Goal: Task Accomplishment & Management: Complete application form

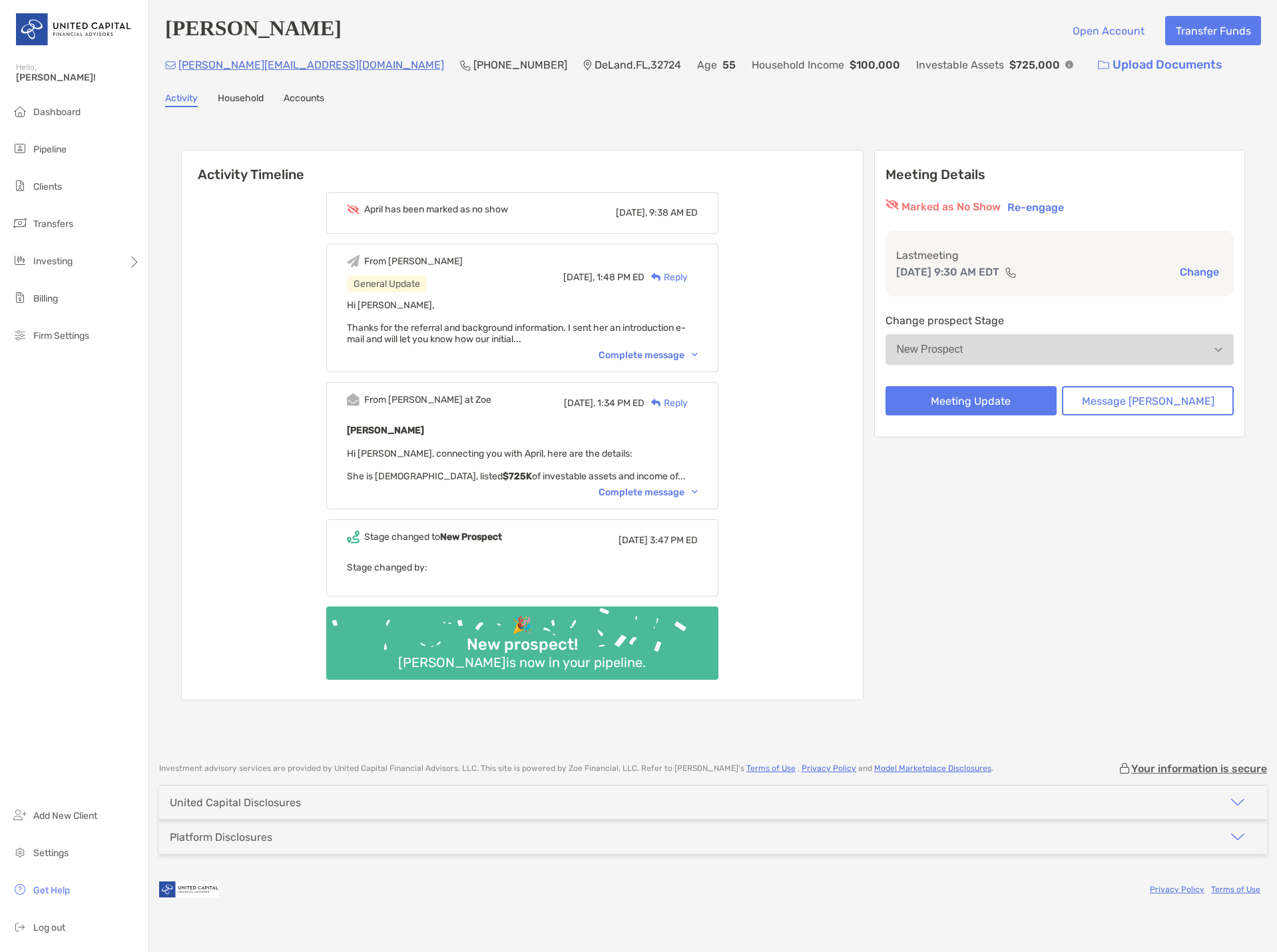
click at [863, 534] on div "April has been marked as no show [DATE], 9:38 AM ED From [PERSON_NAME] General …" at bounding box center [522, 441] width 681 height 517
click at [1068, 208] on button "Re-engage" at bounding box center [1035, 206] width 64 height 16
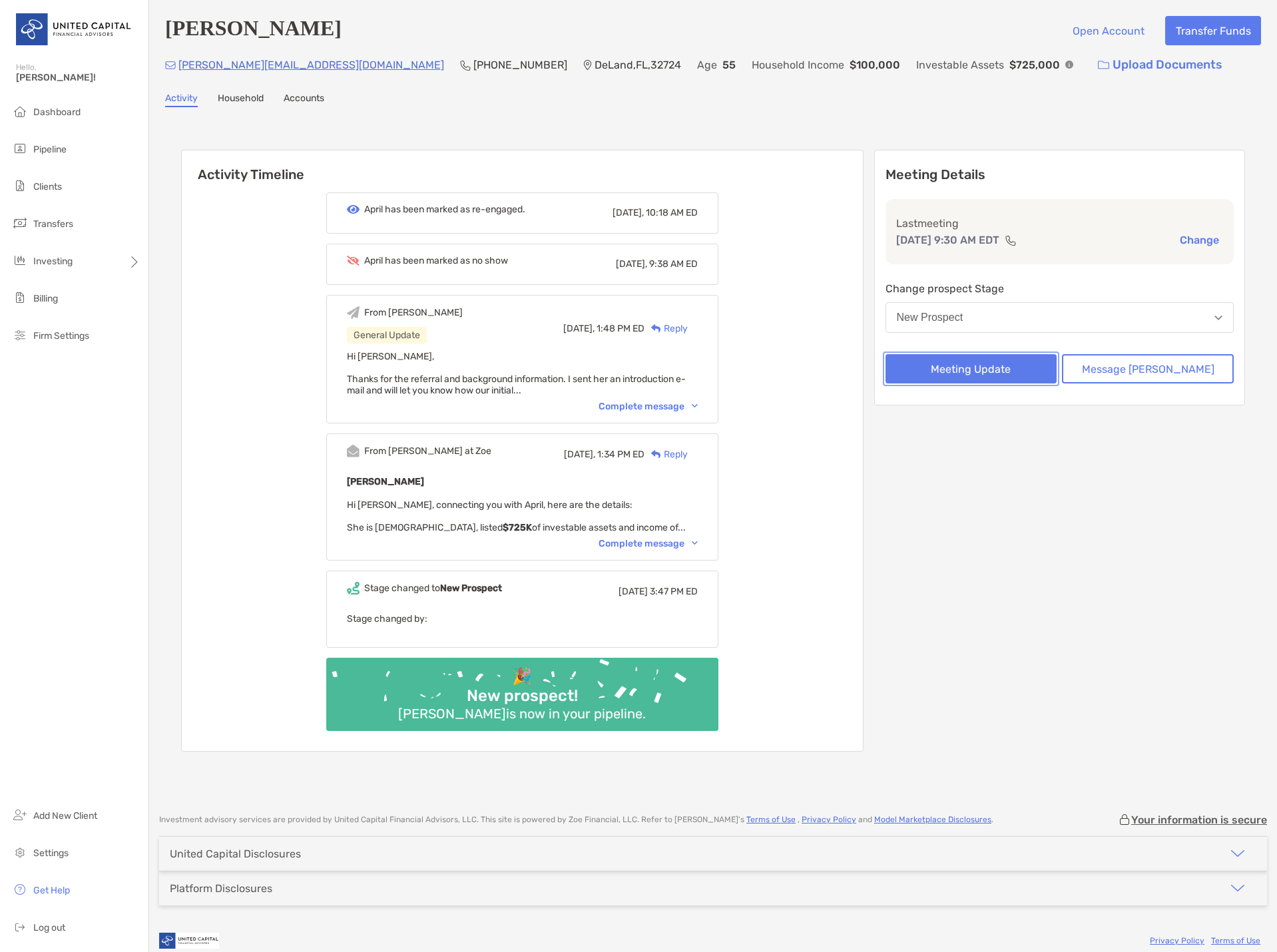
click at [1021, 380] on button "Meeting Update" at bounding box center [971, 368] width 172 height 29
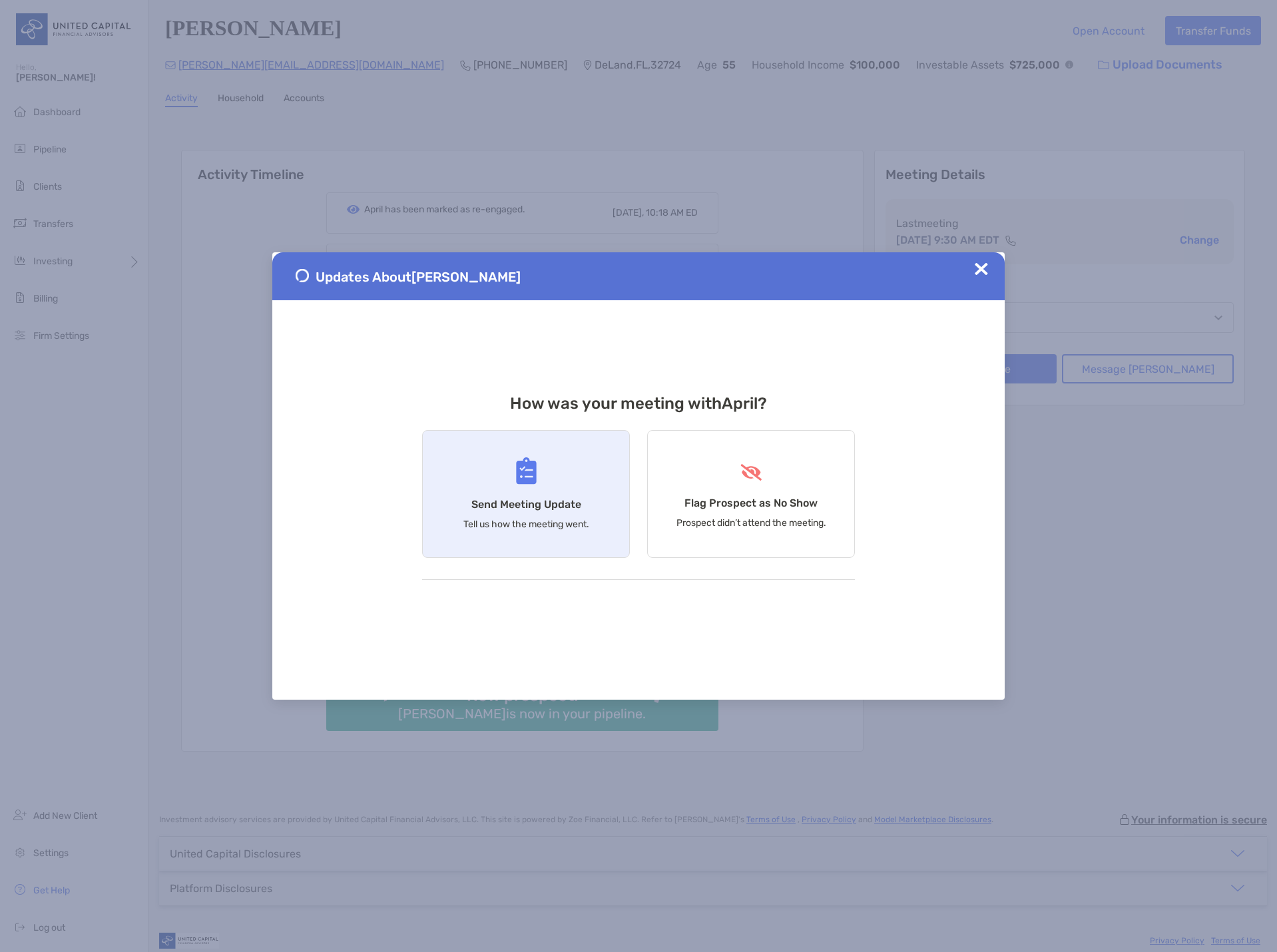
click at [543, 488] on div "Send Meeting Update Tell us how the meeting went." at bounding box center [525, 494] width 208 height 128
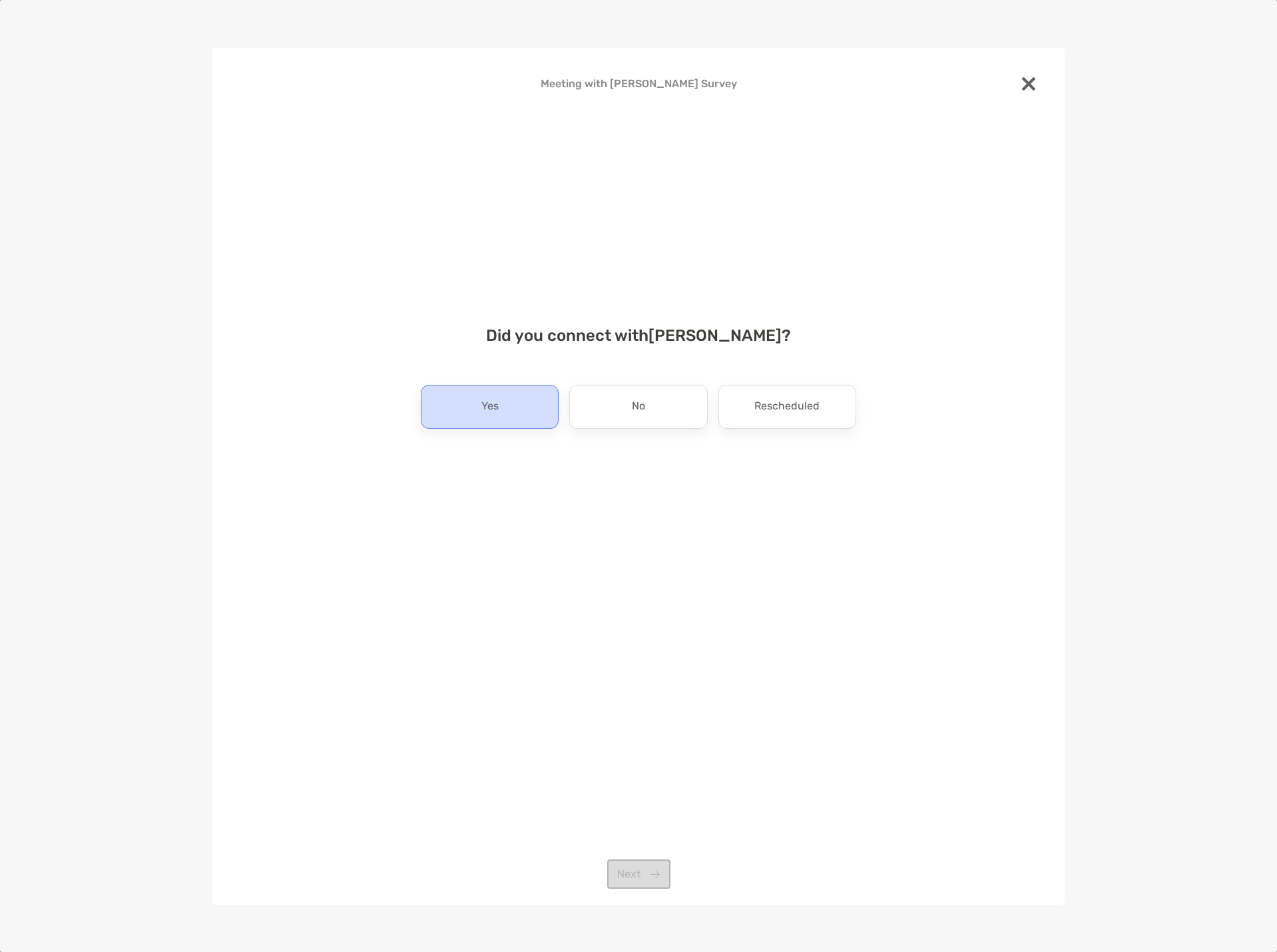
click at [514, 415] on div "Yes" at bounding box center [489, 407] width 138 height 44
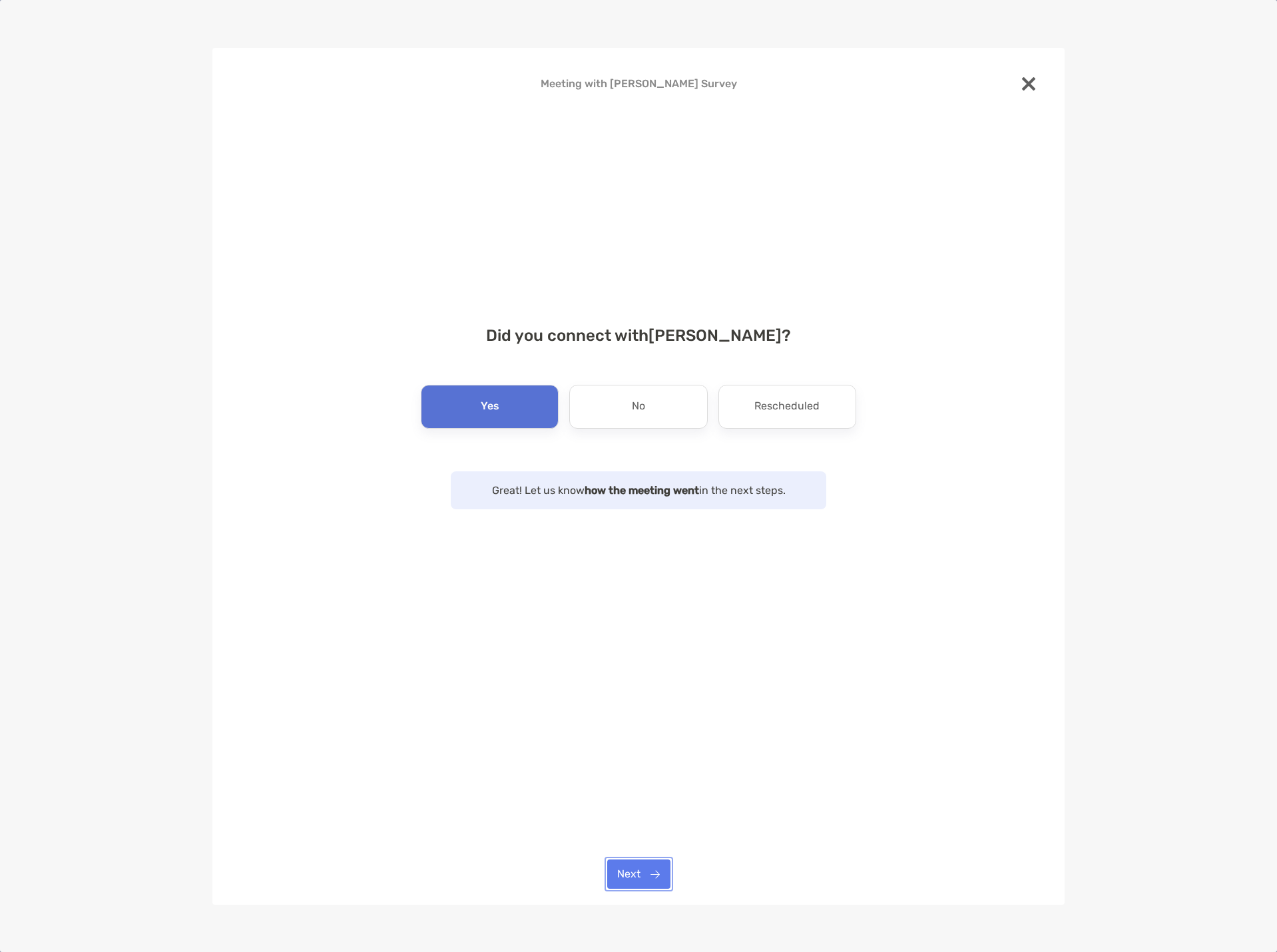
click at [650, 880] on button "Next" at bounding box center [639, 874] width 64 height 29
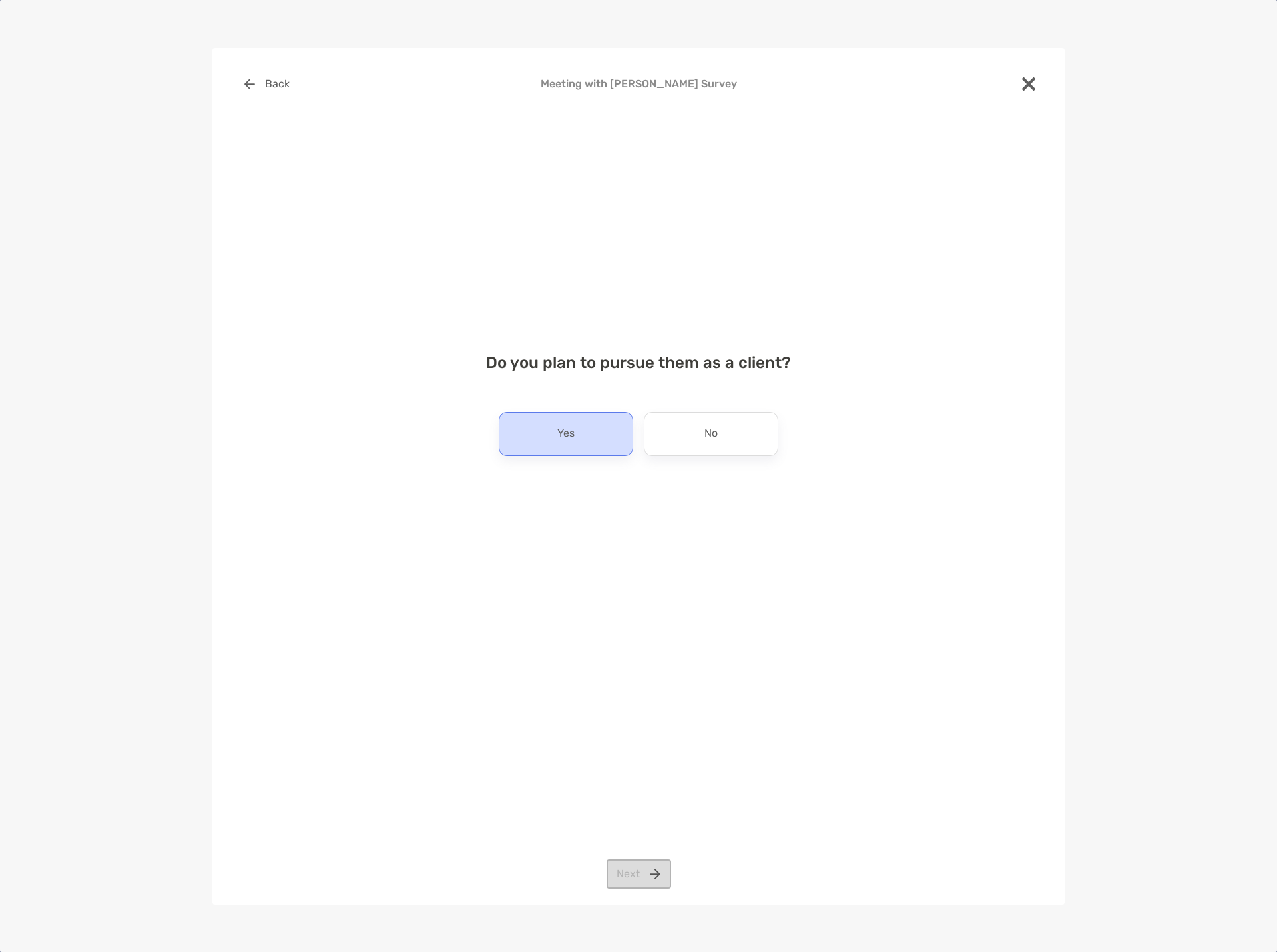
click at [581, 446] on div "Yes" at bounding box center [566, 434] width 135 height 44
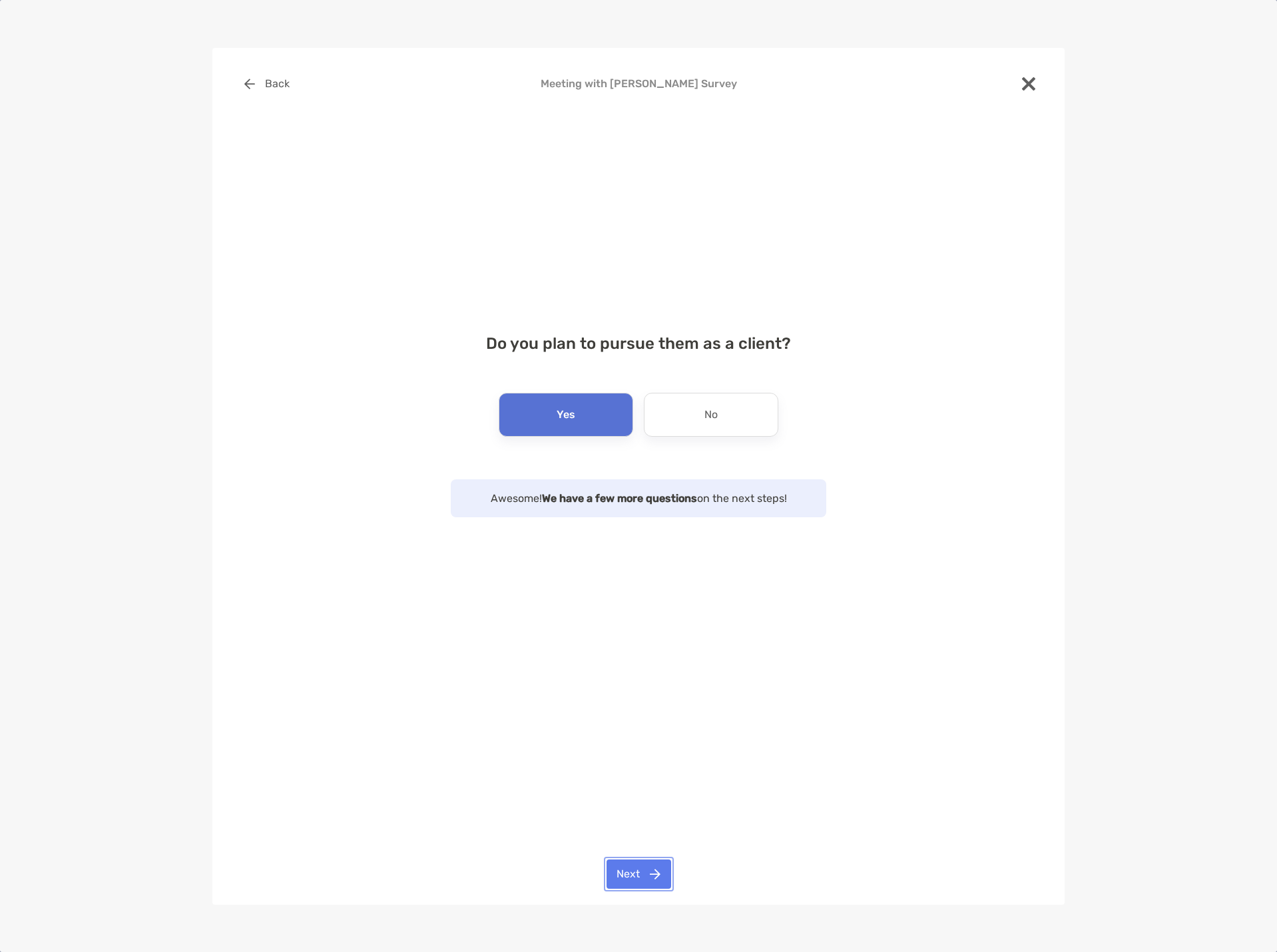
click at [640, 870] on button "Next" at bounding box center [638, 874] width 64 height 29
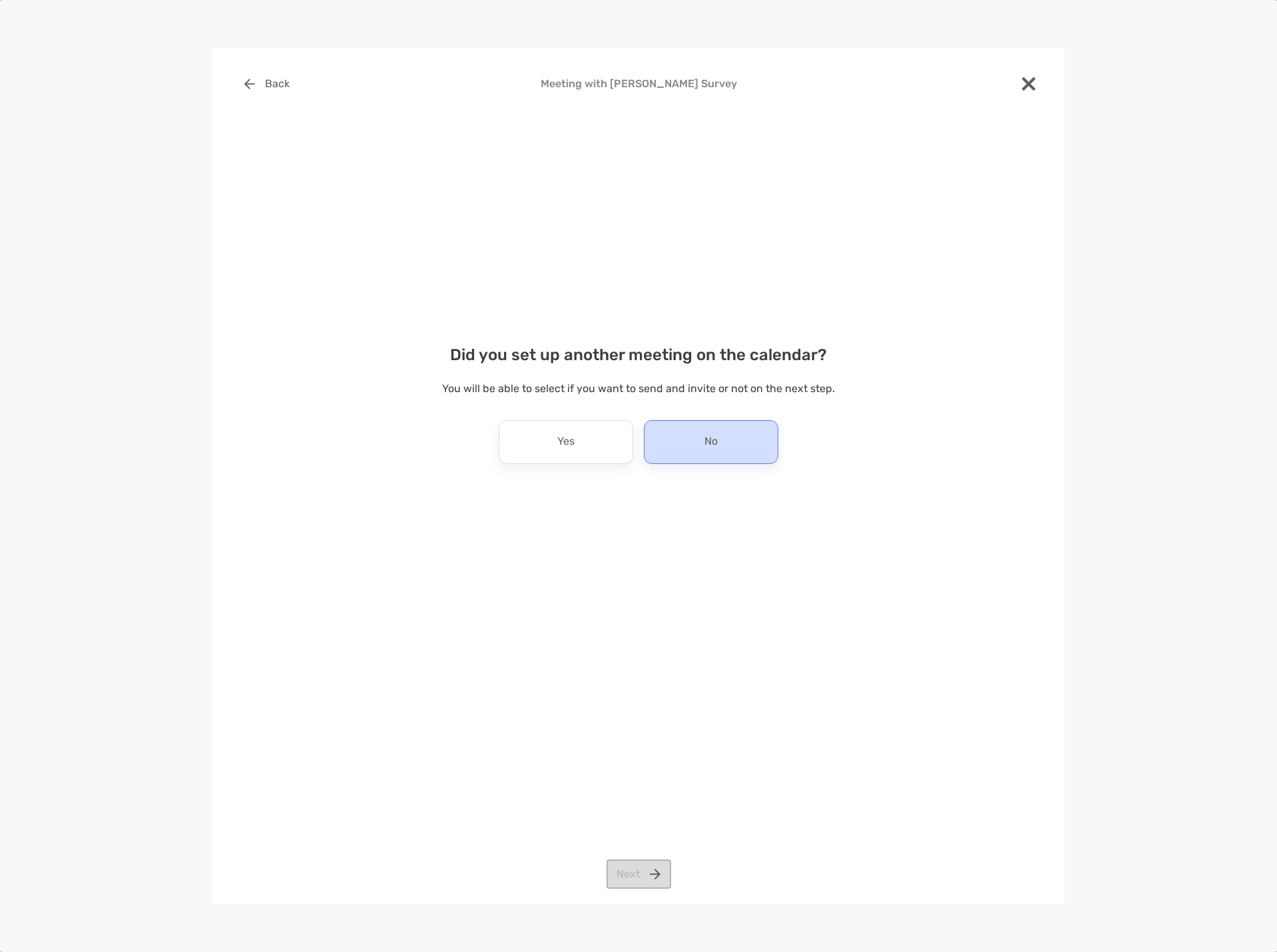
click at [714, 454] on div "No" at bounding box center [711, 442] width 135 height 44
click at [637, 879] on button "Next" at bounding box center [638, 874] width 64 height 29
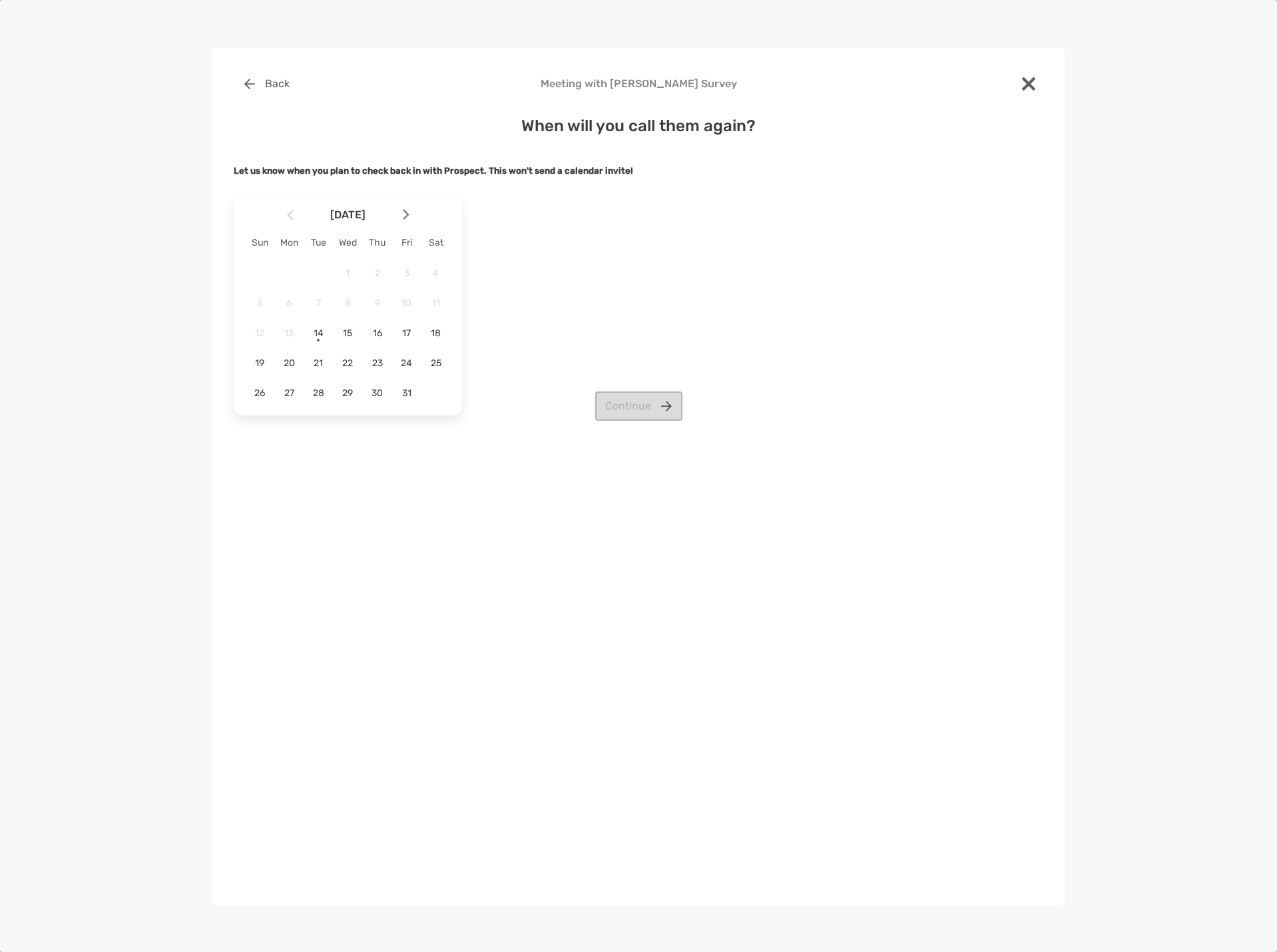
click at [288, 393] on div "Continue" at bounding box center [638, 406] width 810 height 29
click at [292, 386] on div "27" at bounding box center [289, 393] width 23 height 23
click at [667, 417] on button "Continue" at bounding box center [638, 406] width 87 height 29
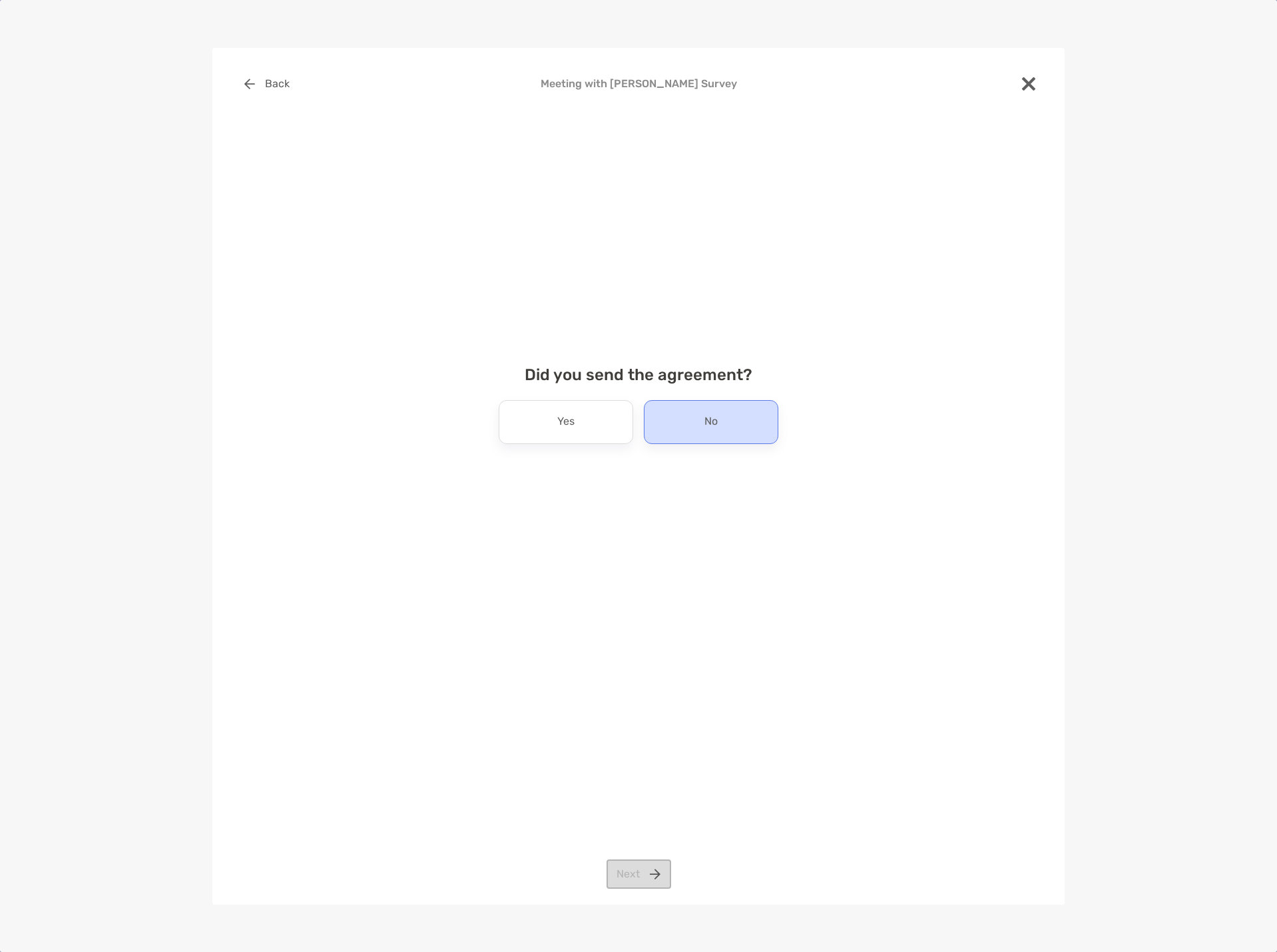
click at [674, 429] on div "No" at bounding box center [711, 422] width 135 height 44
click at [635, 874] on button "Next" at bounding box center [638, 874] width 64 height 29
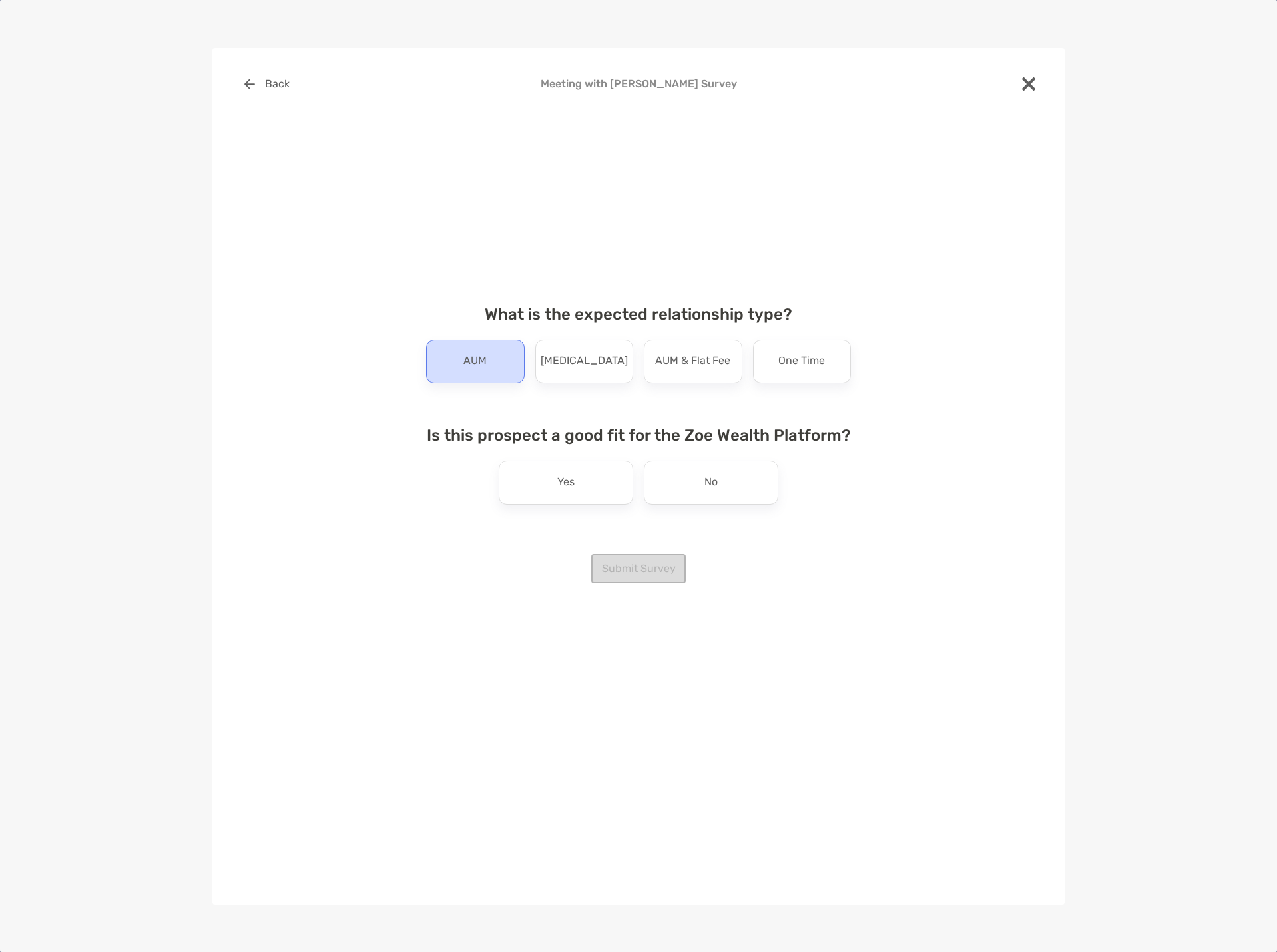
click at [482, 355] on p "AUM" at bounding box center [475, 361] width 23 height 21
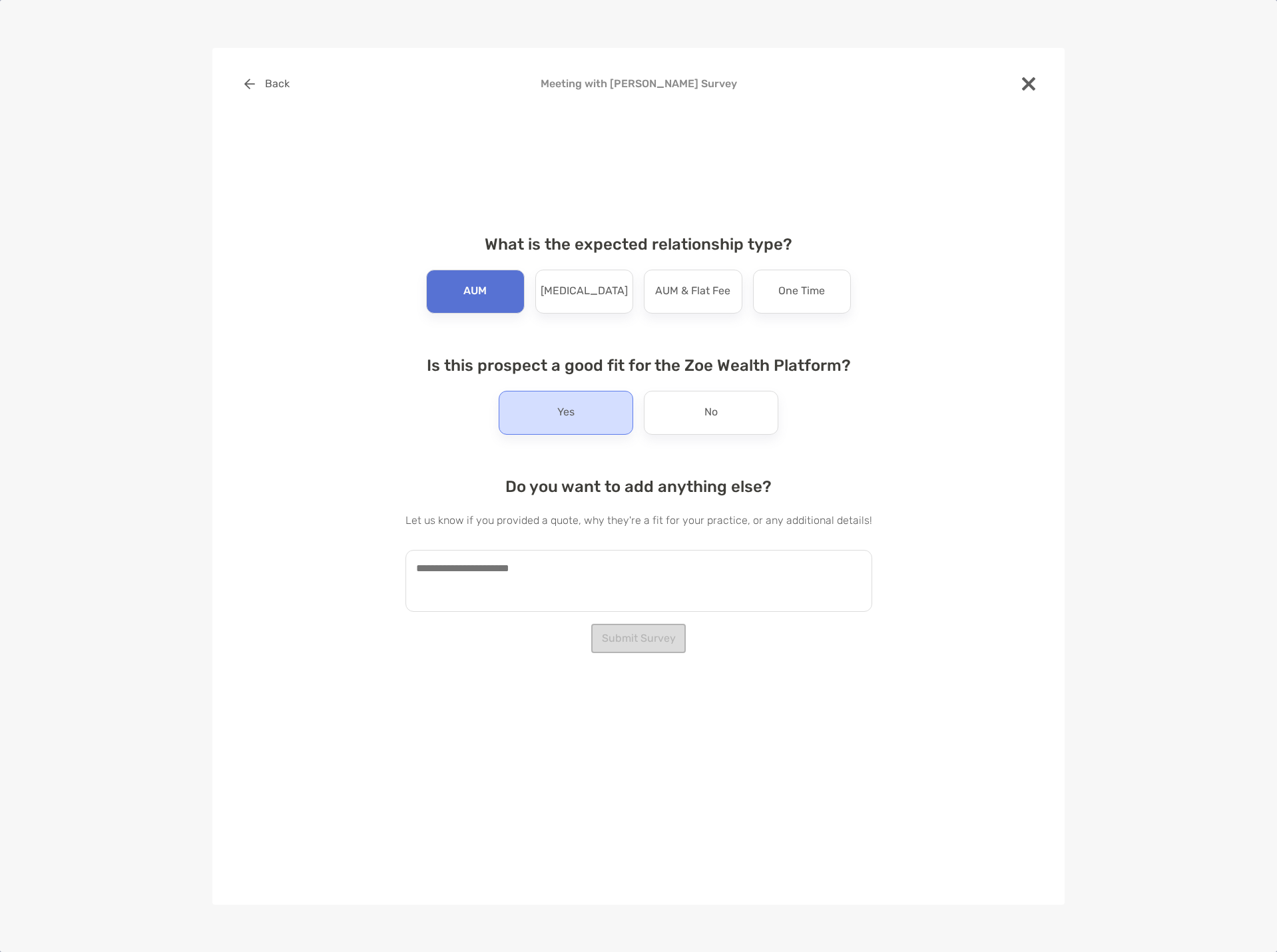
click at [554, 413] on div "Yes" at bounding box center [566, 413] width 135 height 44
click at [511, 591] on textarea at bounding box center [638, 581] width 466 height 62
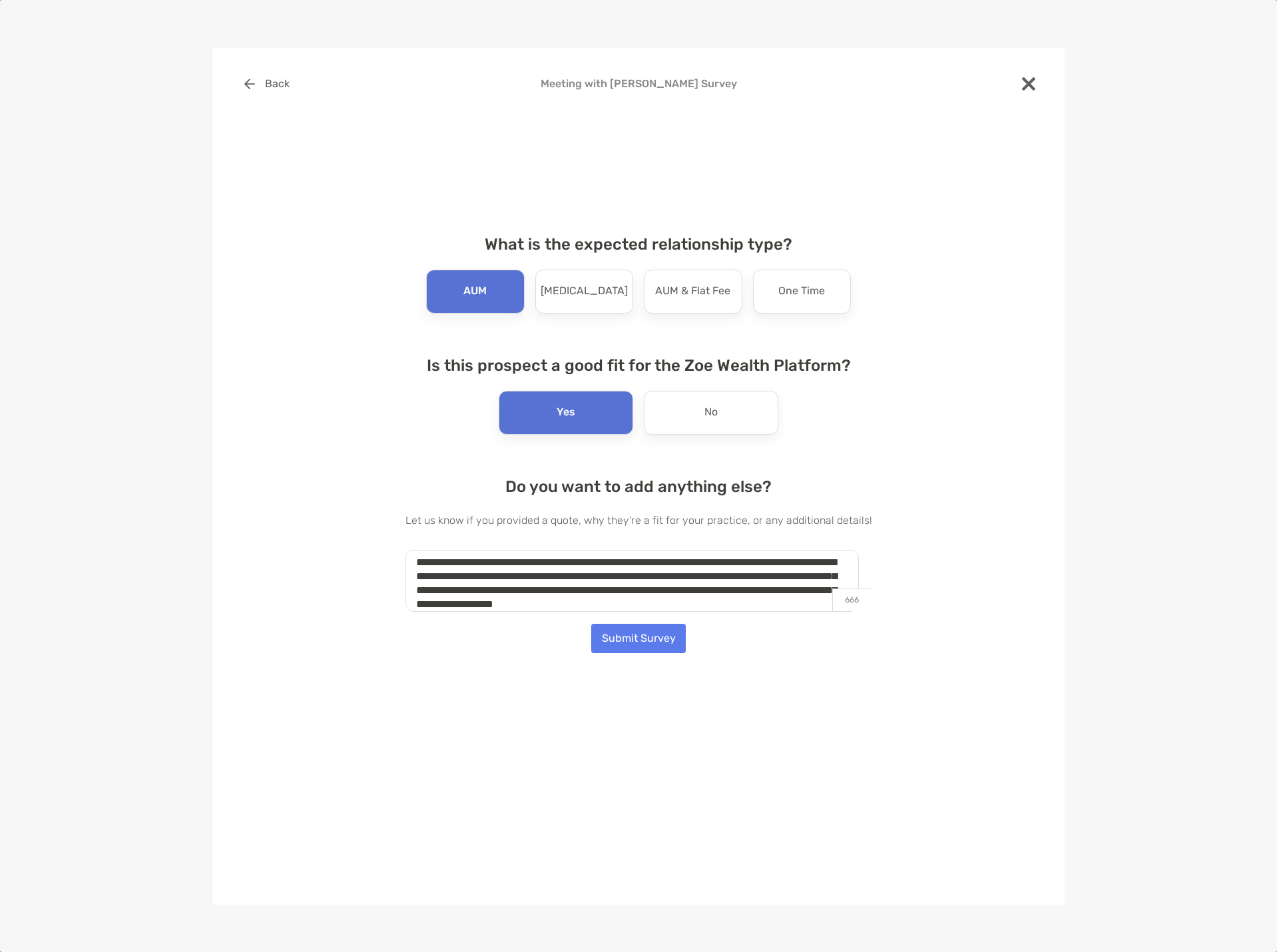
scroll to position [20, 0]
type textarea "**********"
click at [637, 641] on button "Submit Survey" at bounding box center [638, 638] width 95 height 29
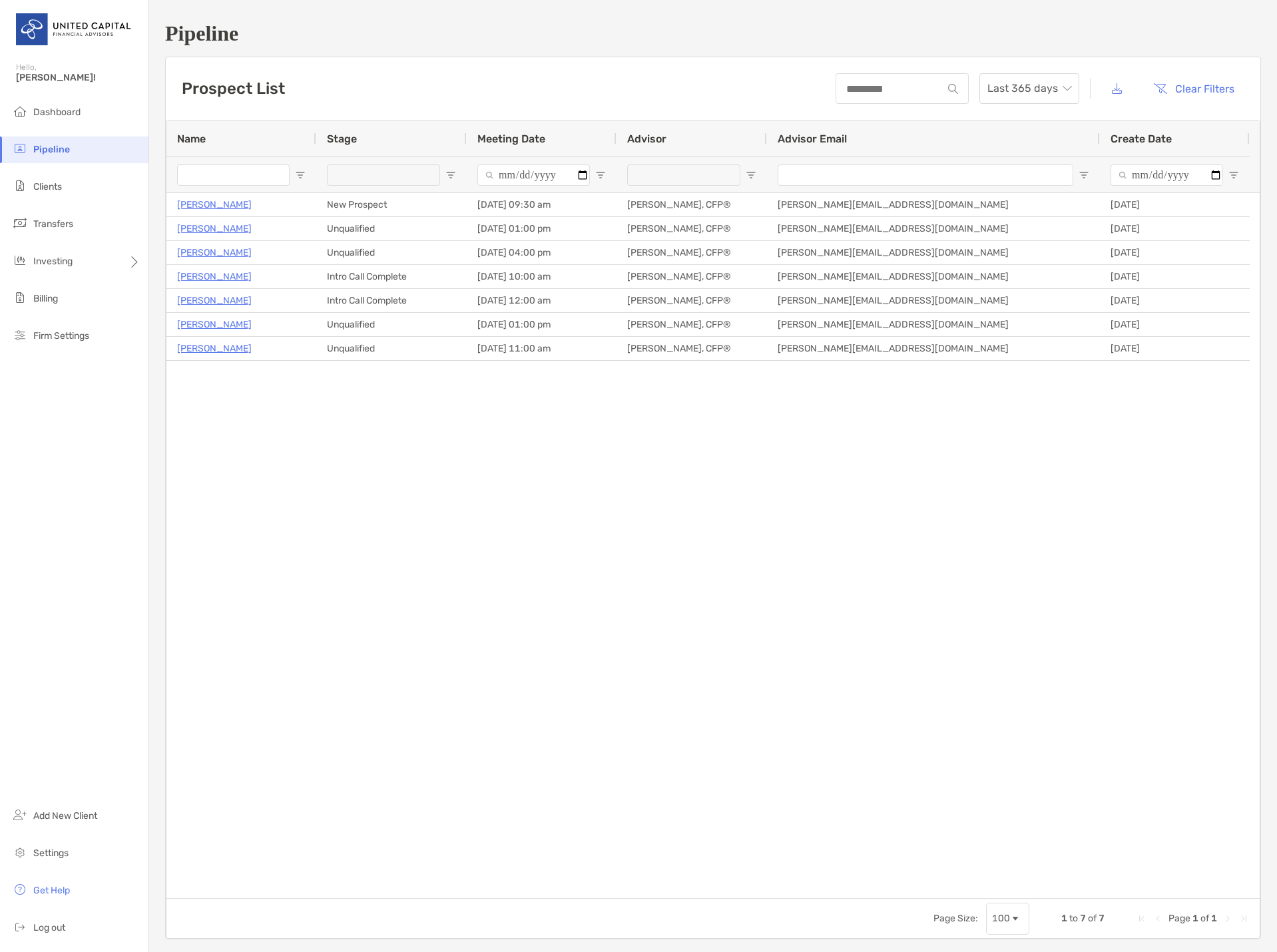
click at [399, 487] on div "[PERSON_NAME] New Prospect [DATE] 09:30 am [PERSON_NAME], CFP® [PERSON_NAME][EM…" at bounding box center [713, 545] width 1093 height 705
